Goal: Task Accomplishment & Management: Manage account settings

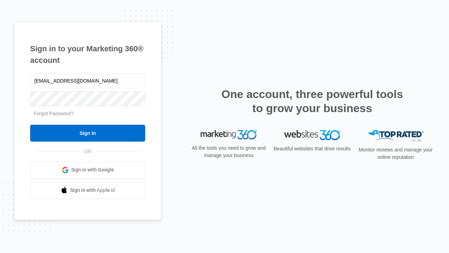
type input "dankie614@gmail.com"
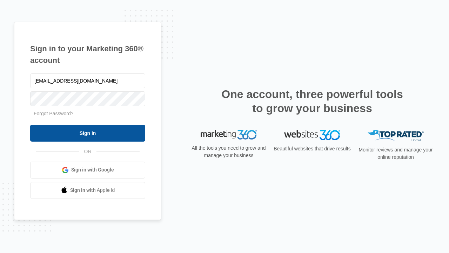
click at [88, 133] on input "Sign In" at bounding box center [87, 133] width 115 height 17
